Goal: Task Accomplishment & Management: Complete application form

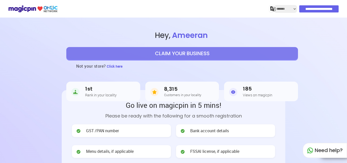
select select "*******"
click at [325, 8] on input "**********" at bounding box center [319, 8] width 39 height 7
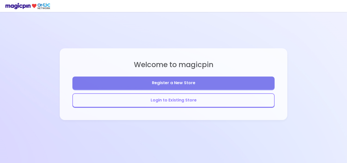
click at [169, 81] on button "Register a New Store" at bounding box center [173, 82] width 202 height 13
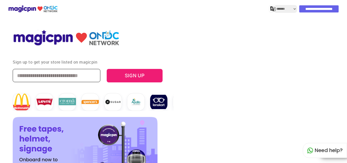
select select "*******"
